Goal: Task Accomplishment & Management: Manage account settings

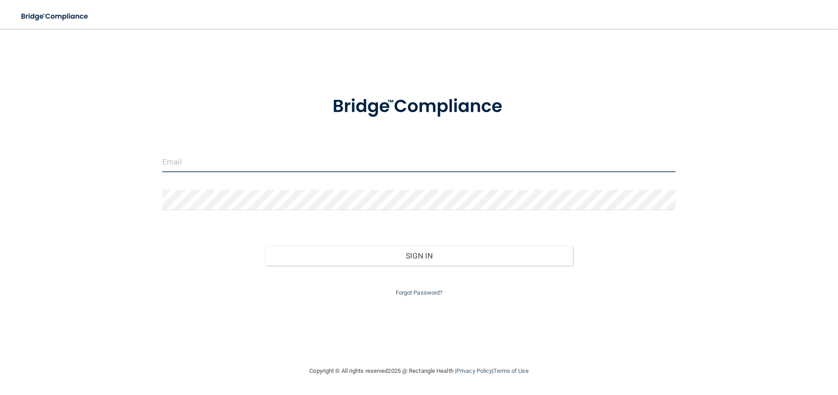
click at [252, 166] on input "email" at bounding box center [418, 162] width 513 height 20
type input "[EMAIL_ADDRESS][DOMAIN_NAME]"
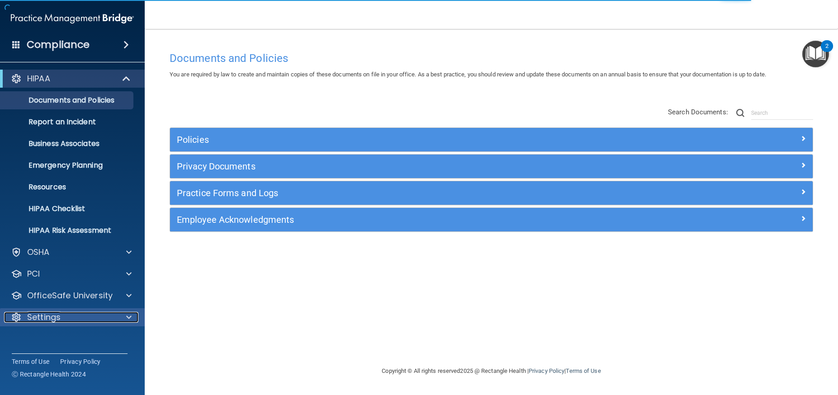
click at [105, 315] on div "Settings" at bounding box center [60, 317] width 112 height 11
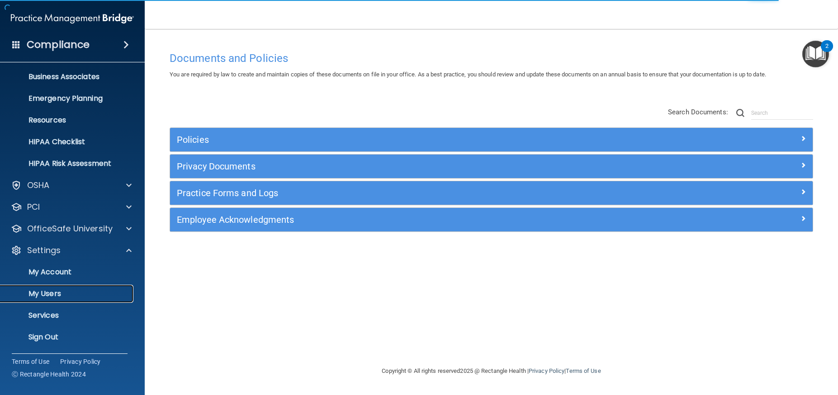
click at [82, 296] on p "My Users" at bounding box center [67, 293] width 123 height 9
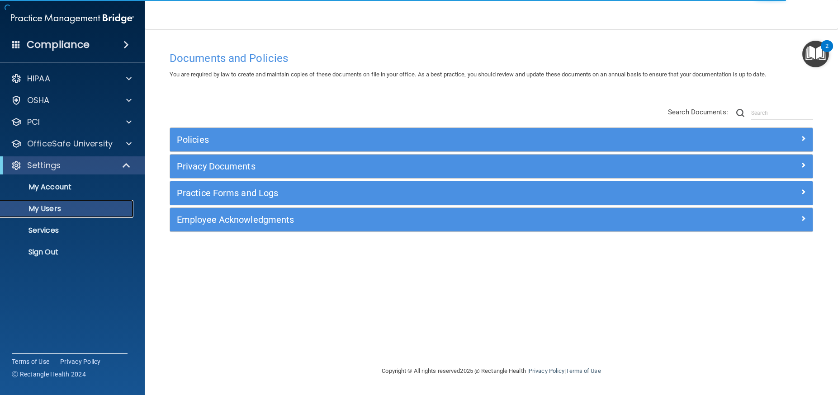
select select "20"
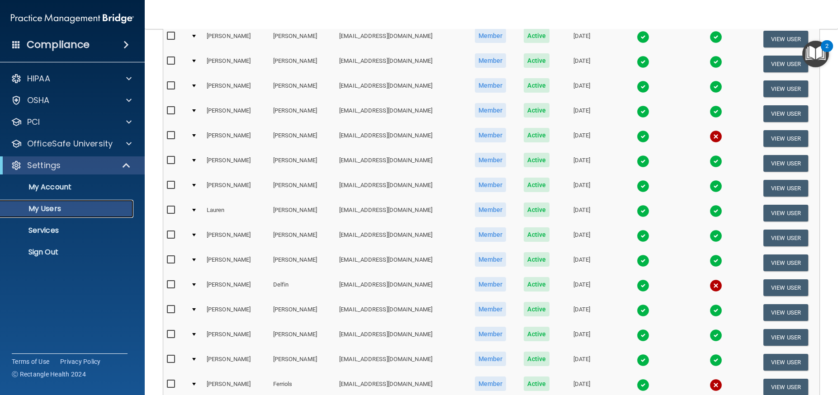
scroll to position [340, 0]
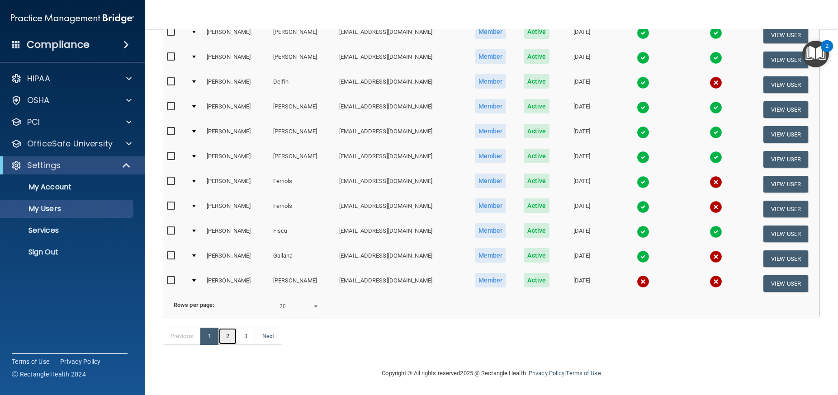
click at [227, 340] on link "2" at bounding box center [227, 336] width 19 height 17
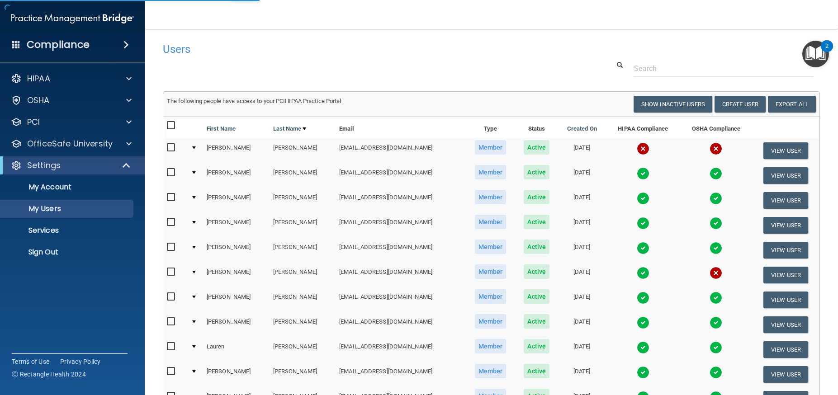
select select "20"
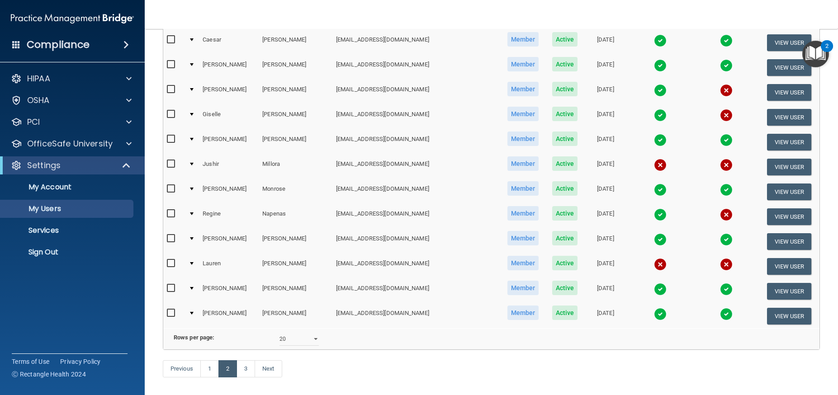
scroll to position [307, 0]
click at [249, 369] on link "3" at bounding box center [246, 369] width 19 height 17
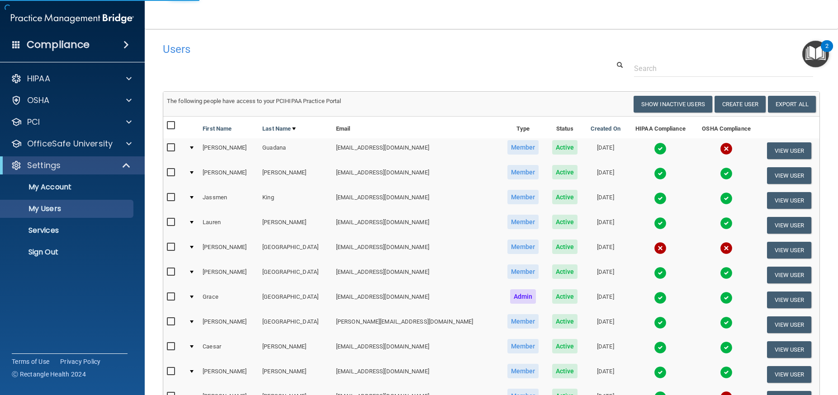
select select "20"
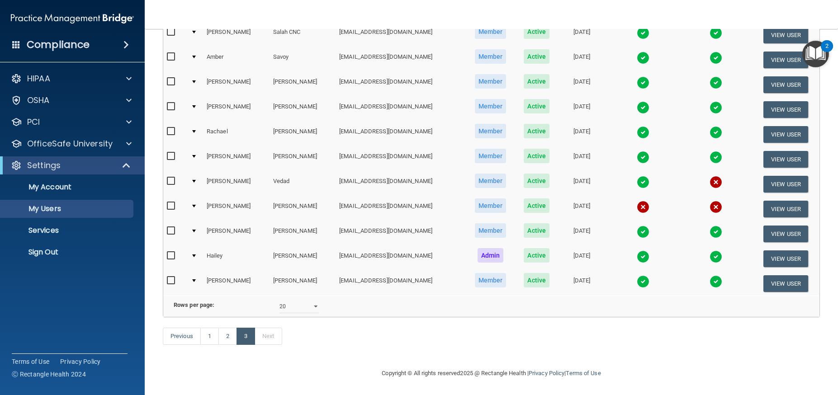
scroll to position [165, 0]
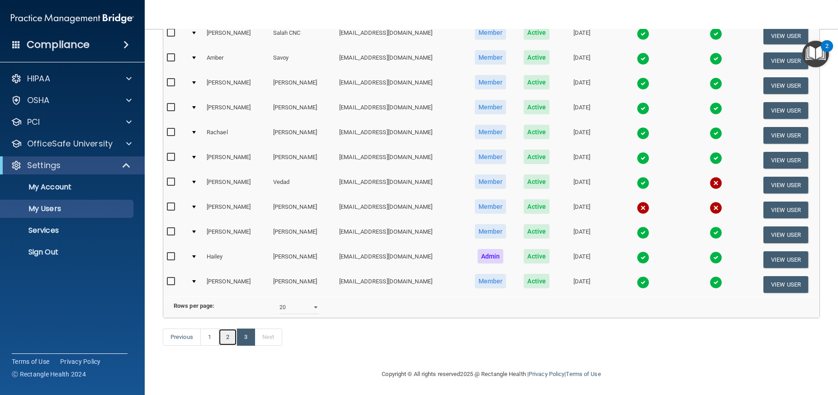
click at [228, 337] on link "2" at bounding box center [227, 337] width 19 height 17
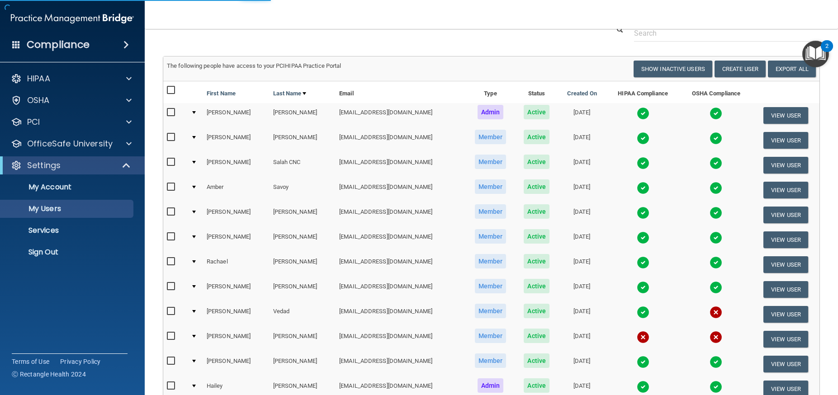
select select "20"
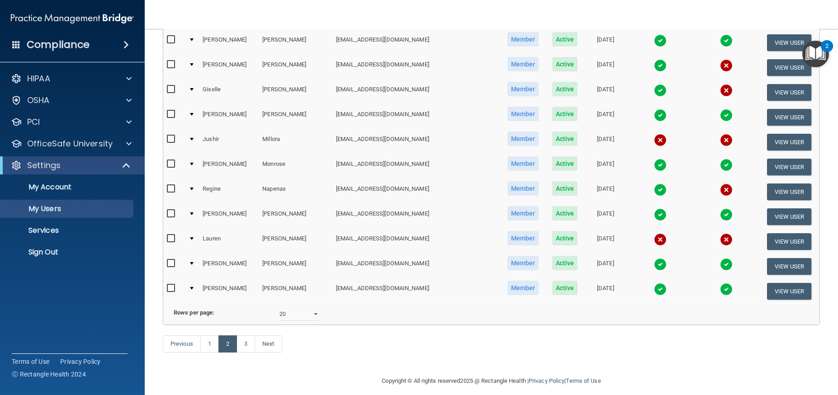
scroll to position [340, 0]
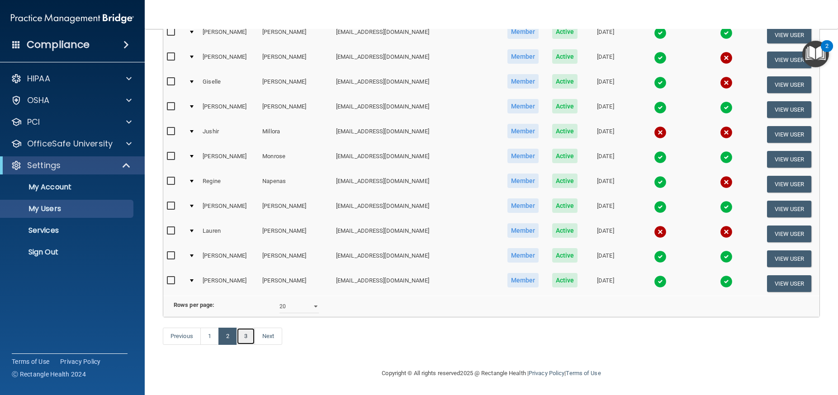
click at [249, 339] on link "3" at bounding box center [246, 336] width 19 height 17
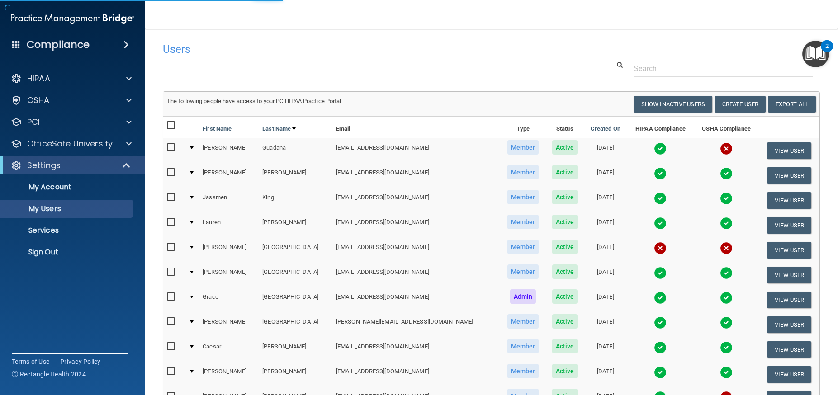
select select "20"
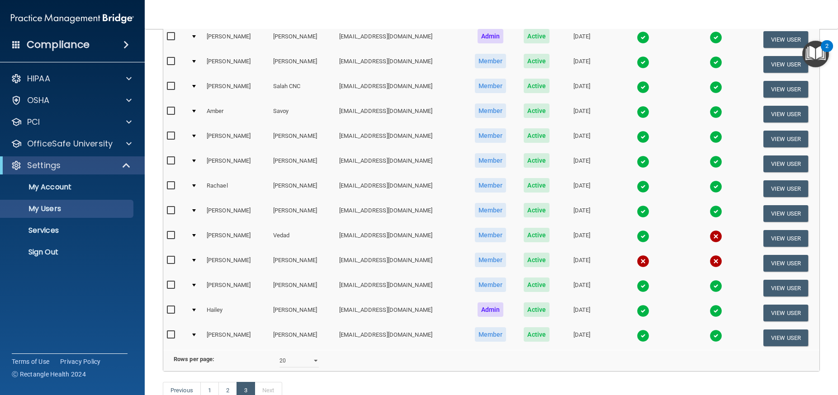
scroll to position [166, 0]
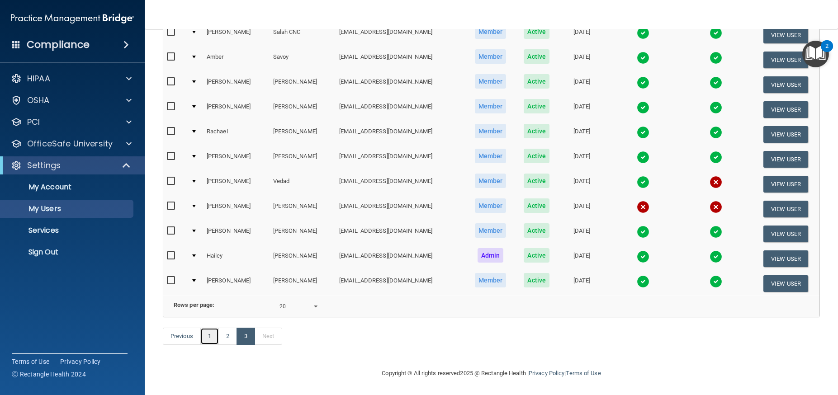
click at [209, 339] on link "1" at bounding box center [209, 336] width 19 height 17
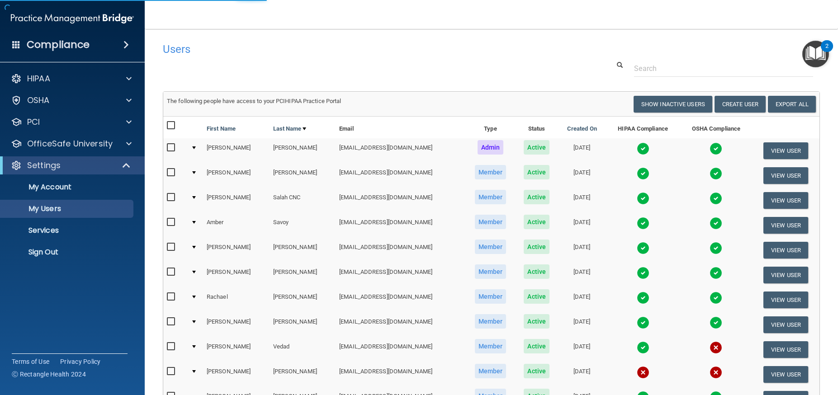
select select "20"
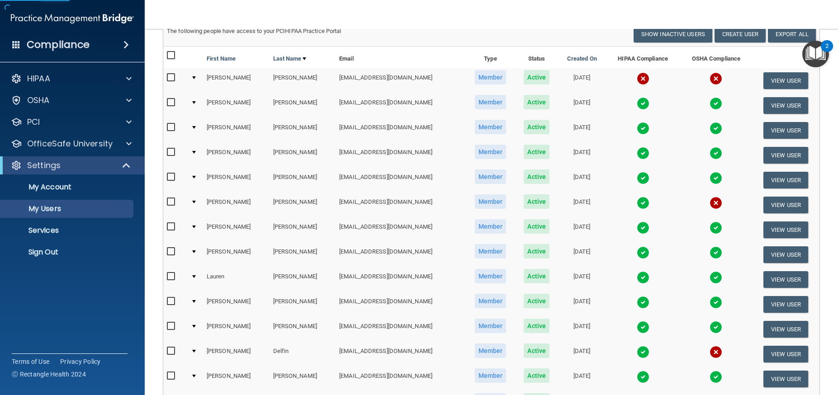
scroll to position [70, 0]
click at [637, 180] on img at bounding box center [643, 178] width 13 height 13
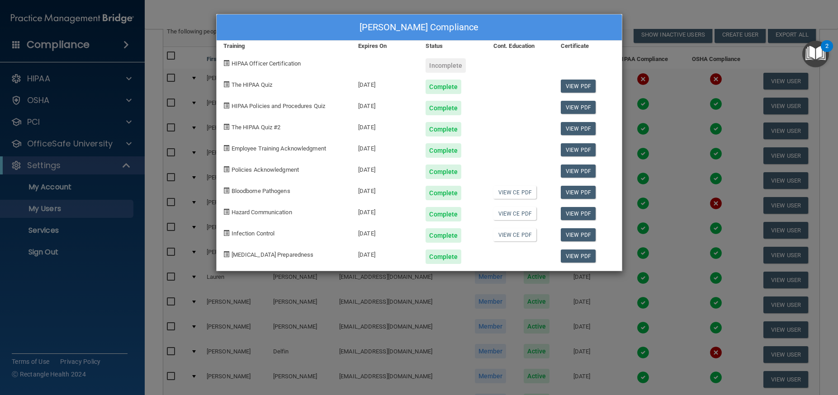
click at [356, 339] on div "[PERSON_NAME] Compliance Training Expires On Status Cont. Education Certificate…" at bounding box center [419, 197] width 838 height 395
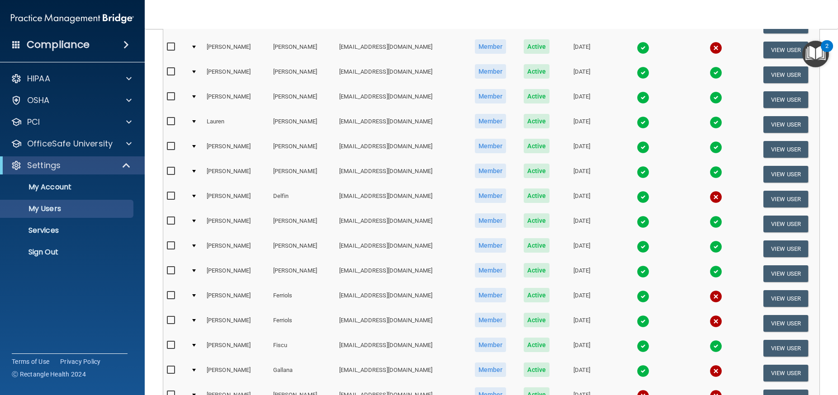
scroll to position [280, 0]
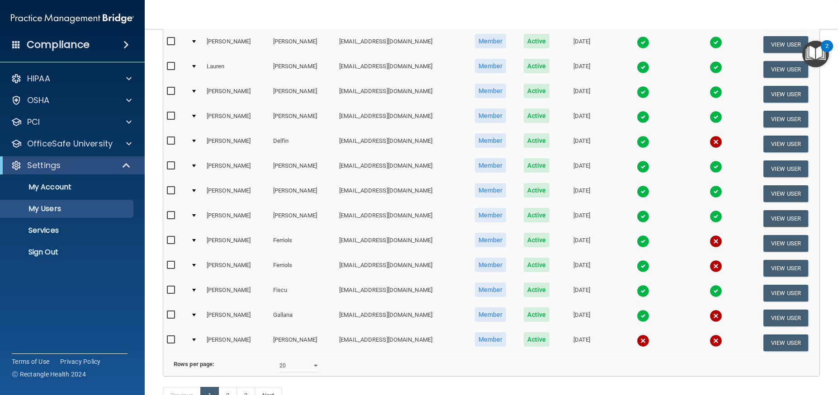
click at [637, 317] on img at bounding box center [643, 316] width 13 height 13
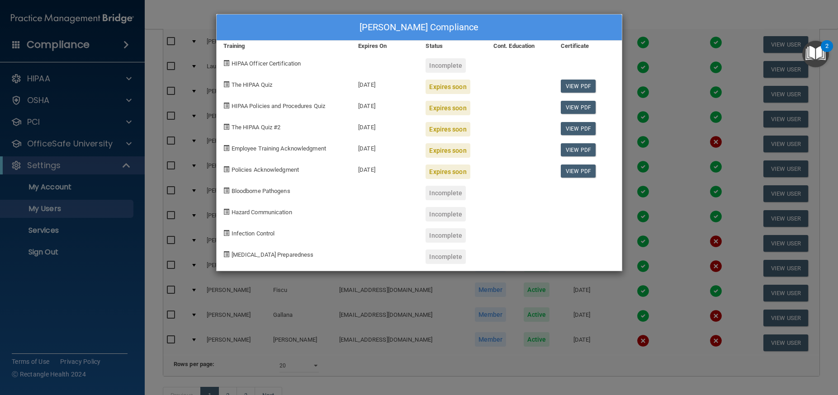
click at [427, 310] on div "[PERSON_NAME] Compliance Training Expires On Status Cont. Education Certificate…" at bounding box center [419, 197] width 838 height 395
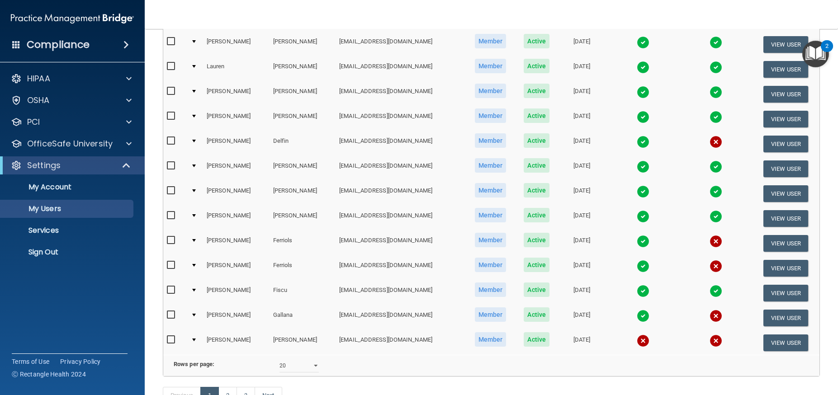
scroll to position [302, 0]
